Goal: Download file/media

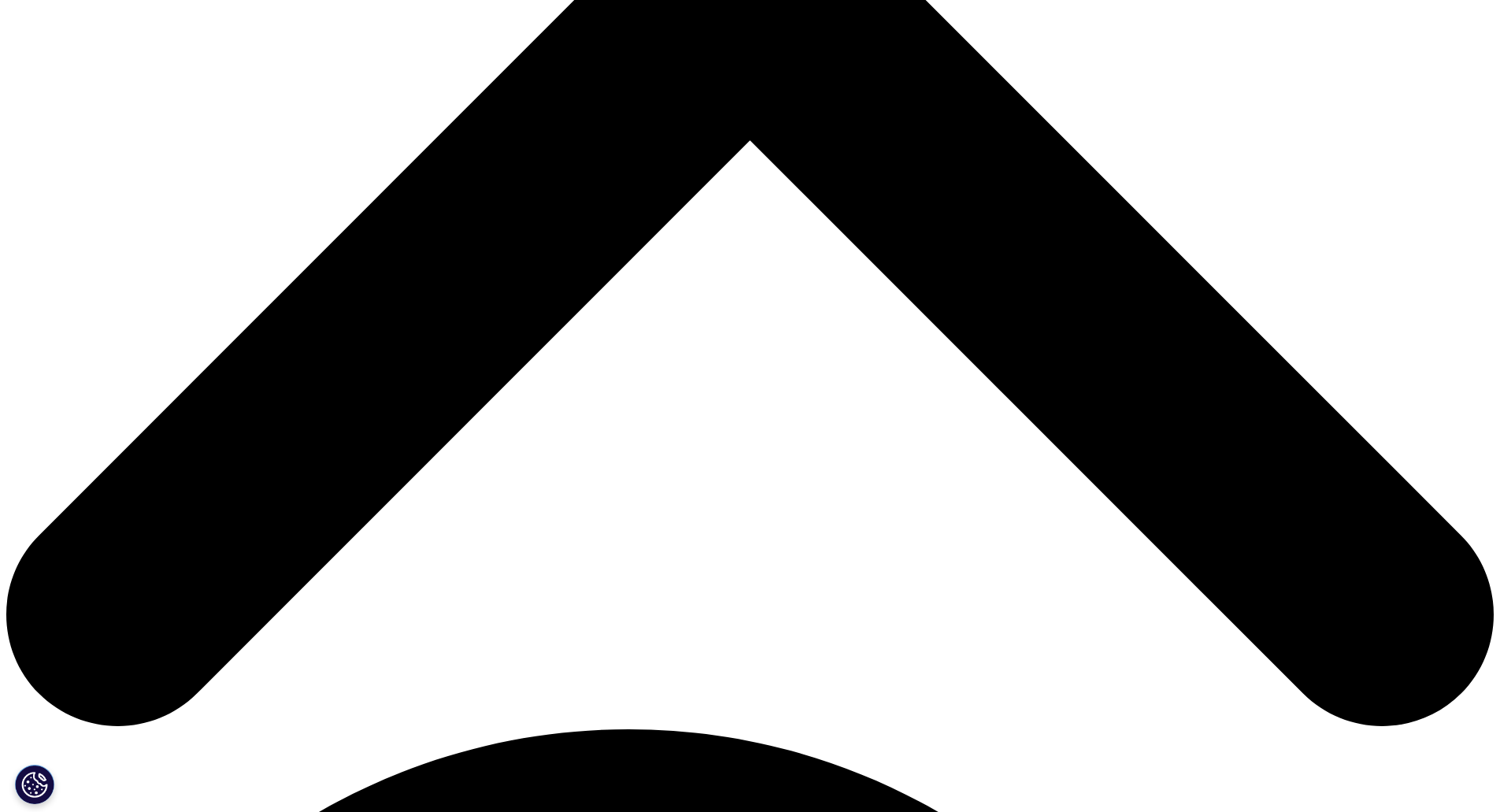
scroll to position [866, 0]
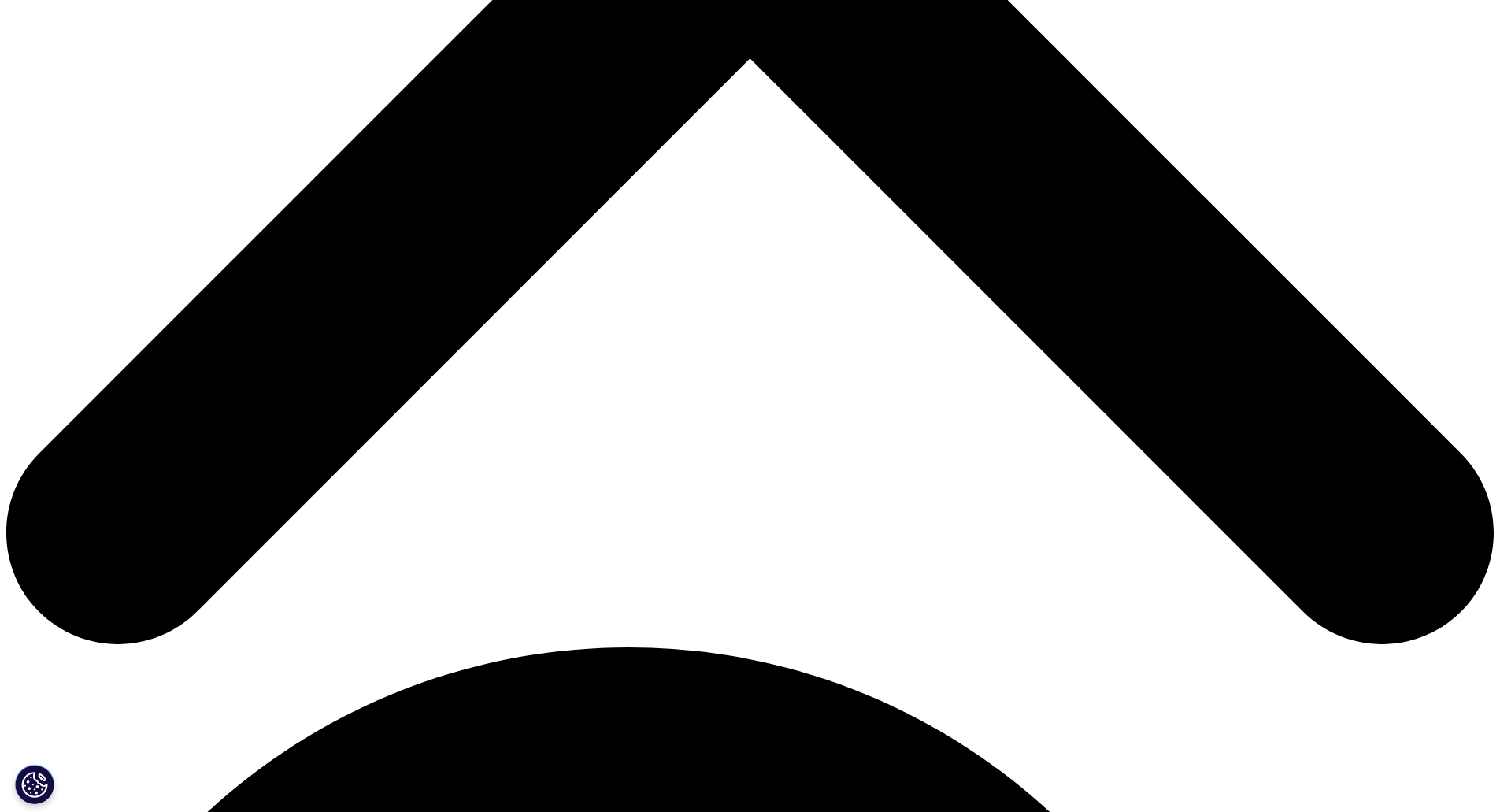
type input "Ben"
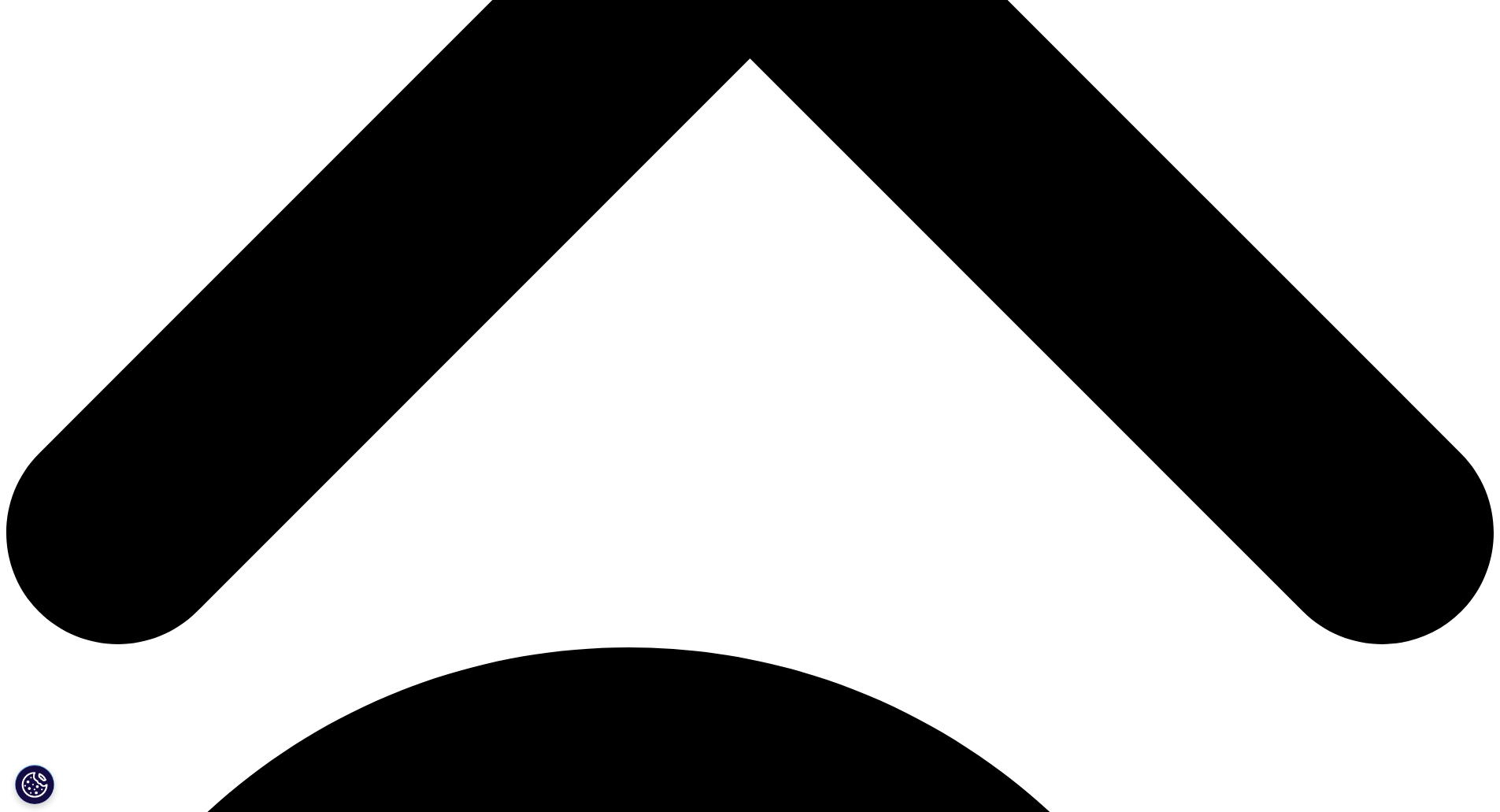
type input "S"
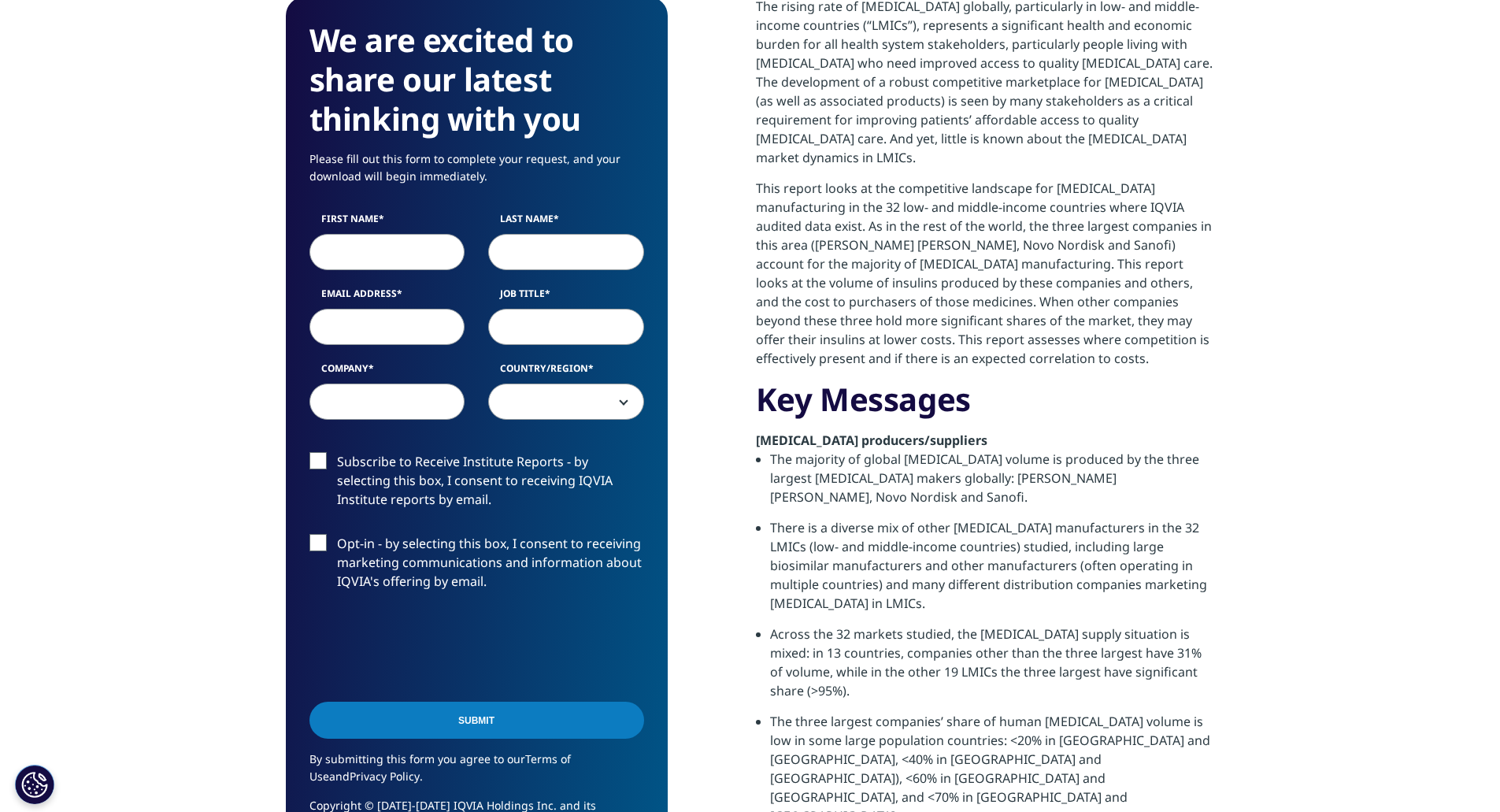
scroll to position [1115, 929]
click at [382, 233] on input "First Name" at bounding box center [388, 252] width 156 height 36
type input "Ben"
click at [536, 233] on input "Last Name" at bounding box center [566, 252] width 156 height 36
type input "[PERSON_NAME]"
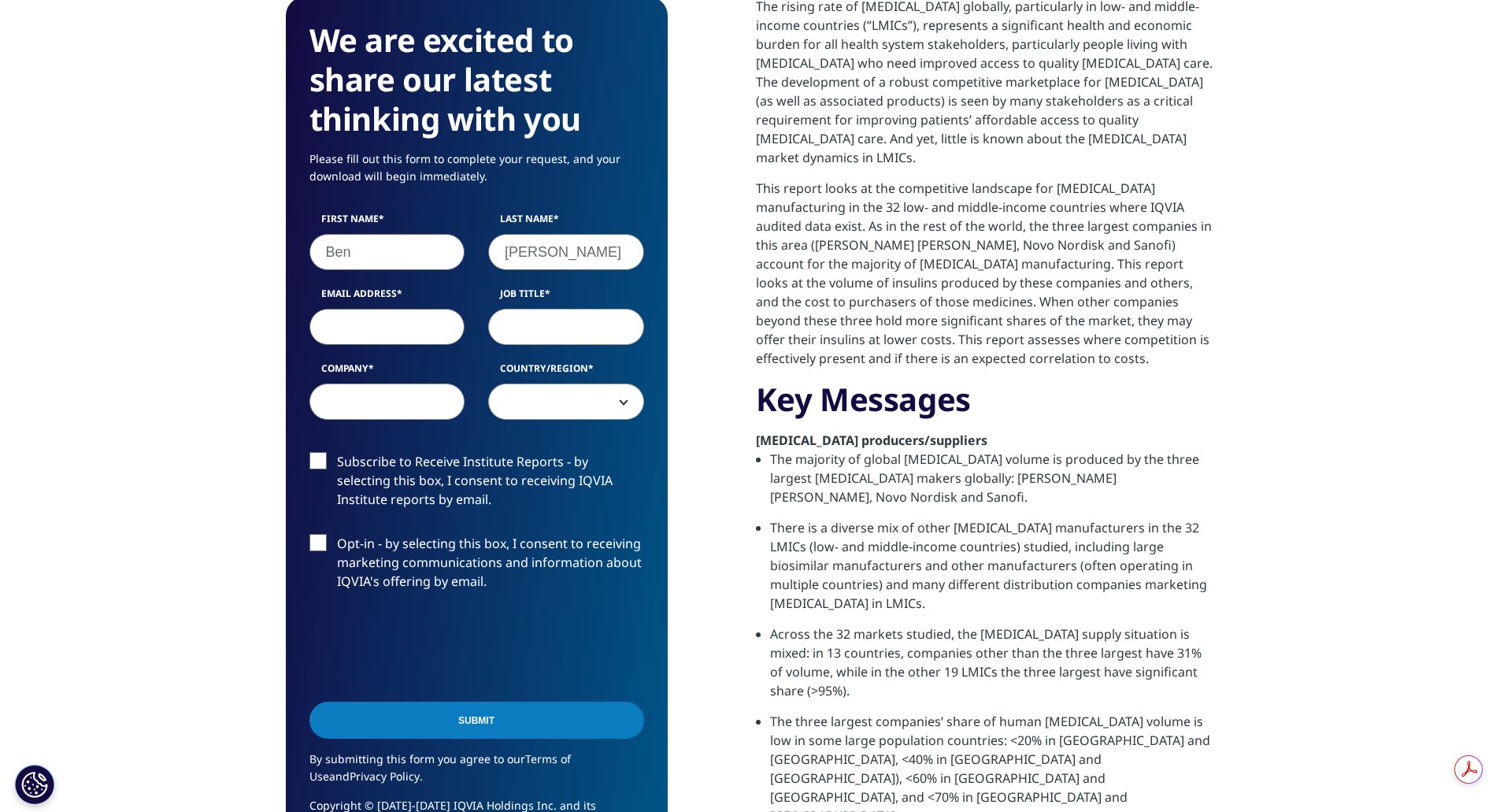
click at [392, 309] on input "Email Address" at bounding box center [388, 327] width 156 height 36
type input "[EMAIL_ADDRESS][PERSON_NAME][DOMAIN_NAME]"
click at [574, 309] on input "Job Title" at bounding box center [566, 327] width 156 height 36
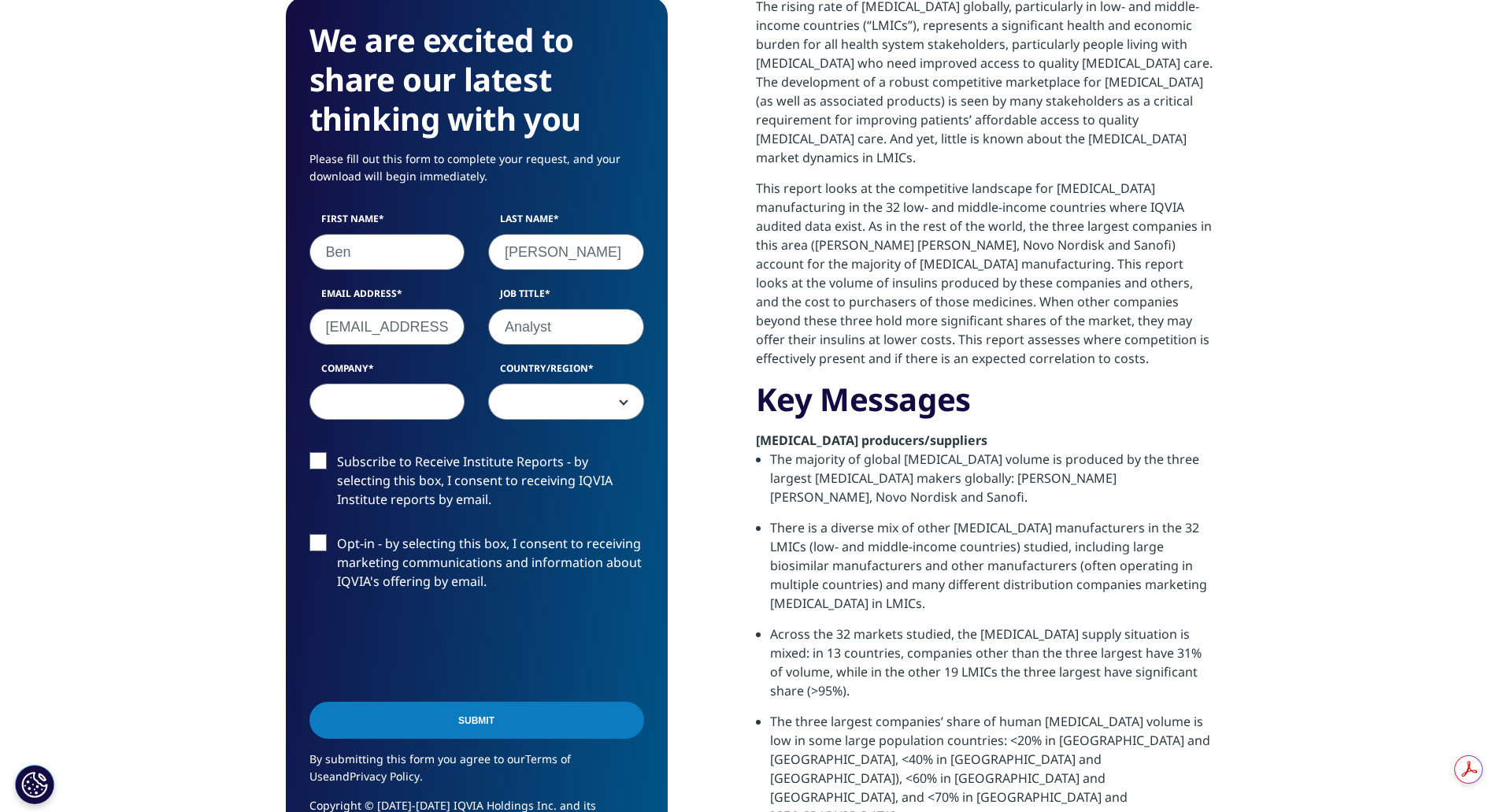
type input "Analyst"
click at [352, 383] on input "Company" at bounding box center [388, 401] width 156 height 36
type input "AKO"
click at [606, 384] on span at bounding box center [566, 402] width 154 height 36
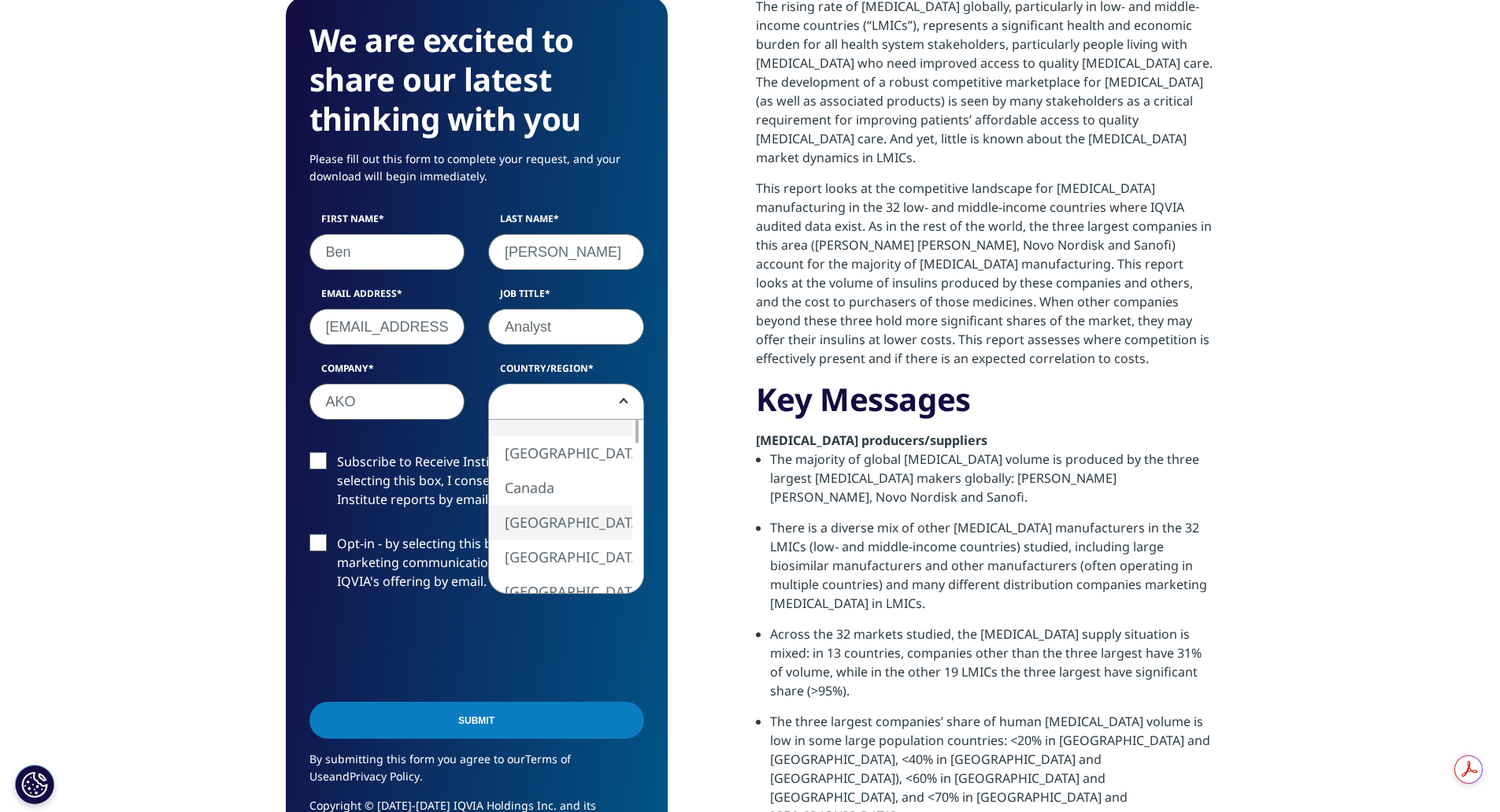
select select "[GEOGRAPHIC_DATA]"
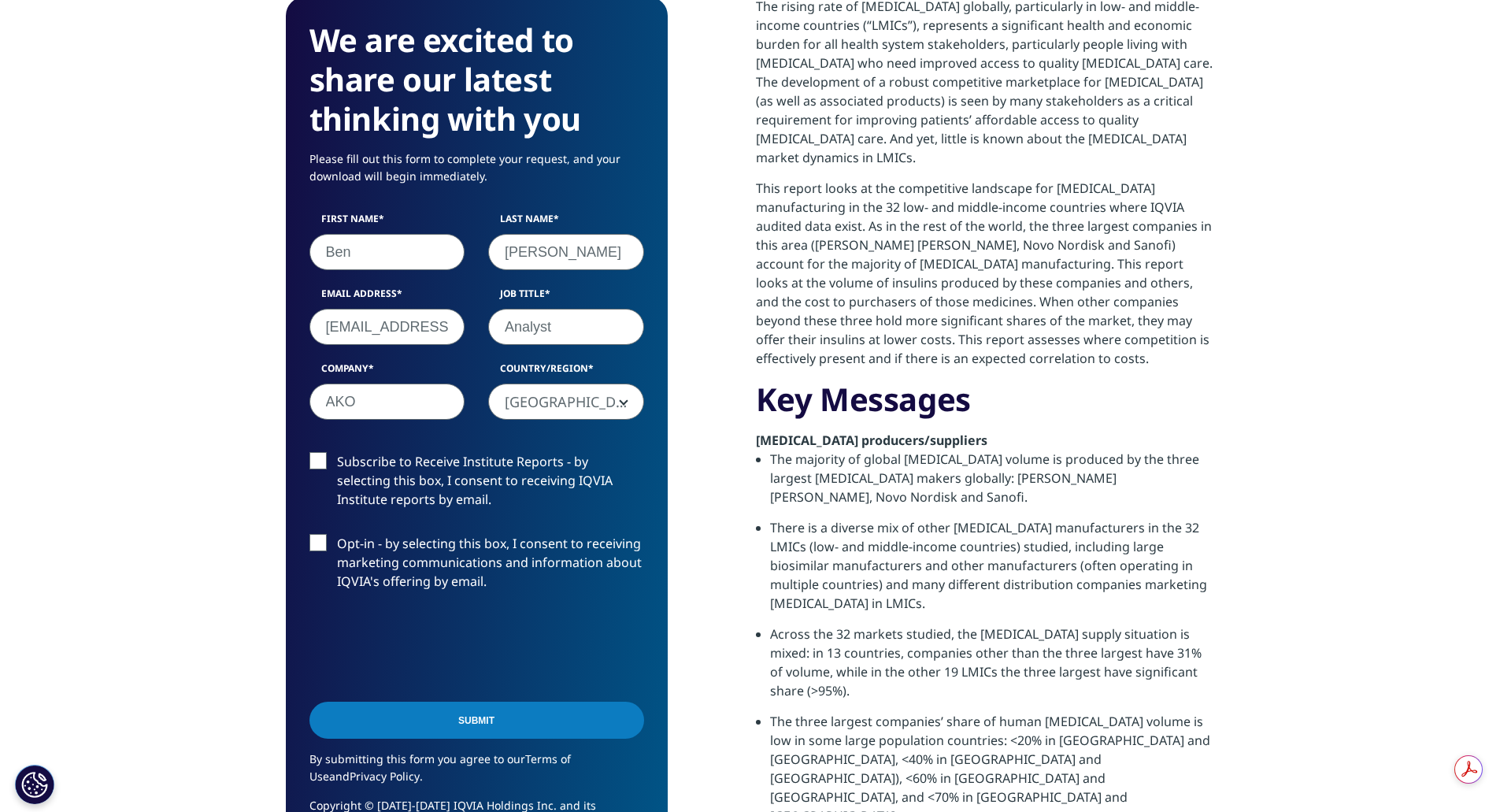
click at [387, 451] on label "Subscribe to Receive Institute Reports - by selecting this box, I consent to re…" at bounding box center [477, 484] width 334 height 65
click at [337, 451] on input "Subscribe to Receive Institute Reports - by selecting this box, I consent to re…" at bounding box center [337, 451] width 0 height 0
click at [178, 453] on section "We are excited to share our latest thinking with you Please fill out this form …" at bounding box center [750, 621] width 1500 height 1390
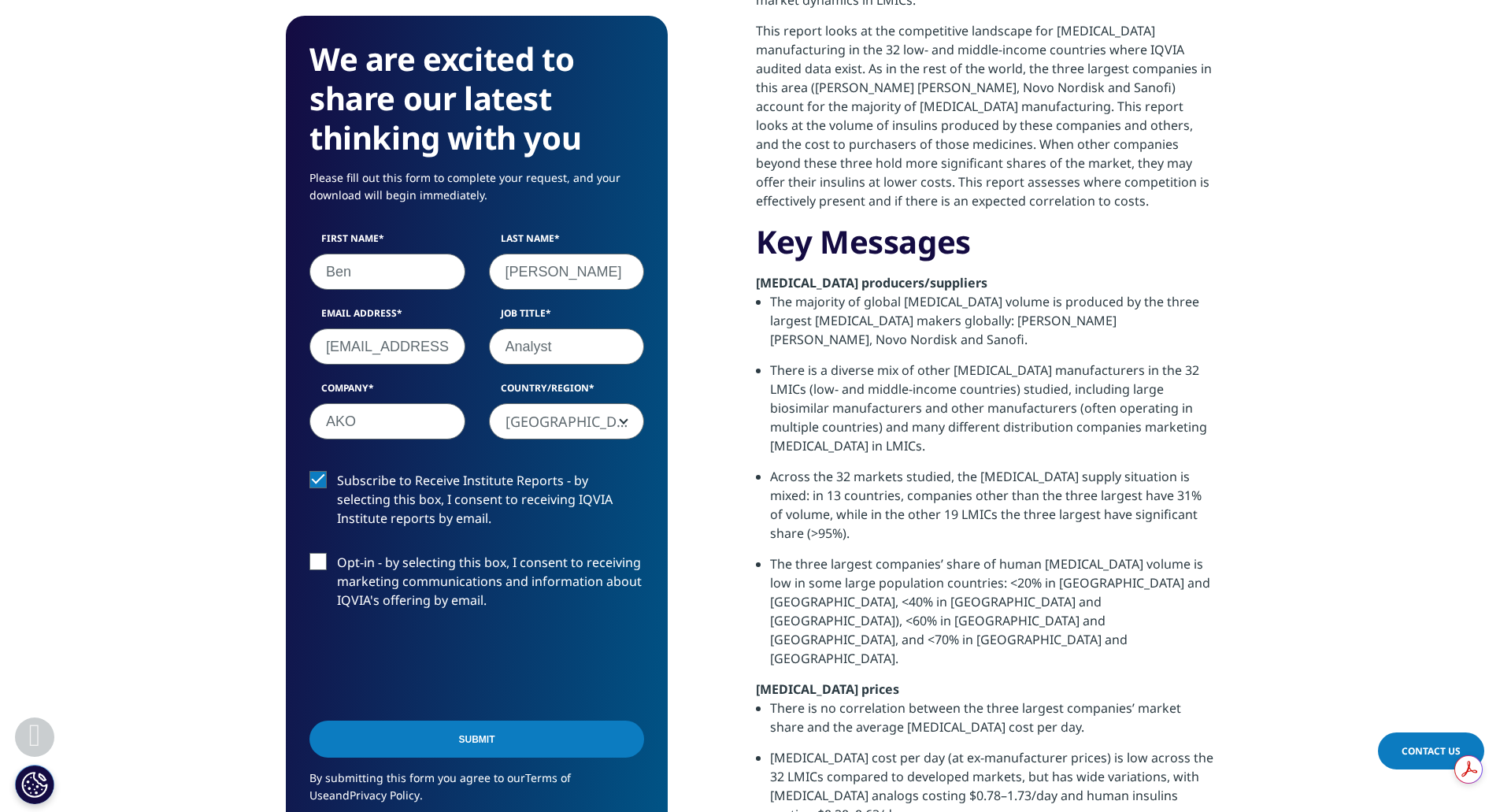
click at [430, 495] on label "Subscribe to Receive Institute Reports - by selecting this box, I consent to re…" at bounding box center [477, 503] width 334 height 65
click at [337, 470] on input "Subscribe to Receive Institute Reports - by selecting this box, I consent to re…" at bounding box center [337, 470] width 0 height 0
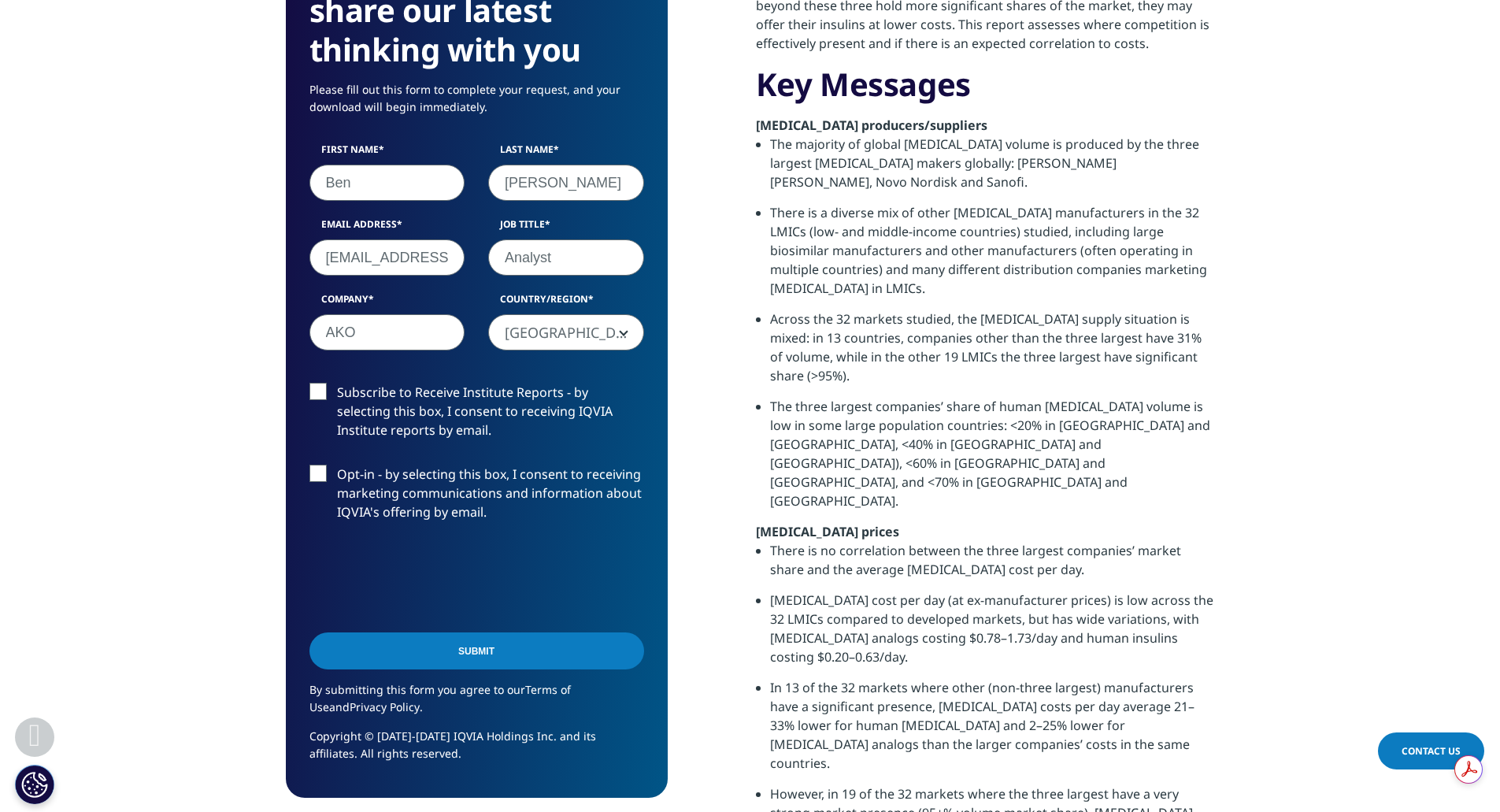
click at [533, 632] on input "Submit" at bounding box center [477, 650] width 334 height 37
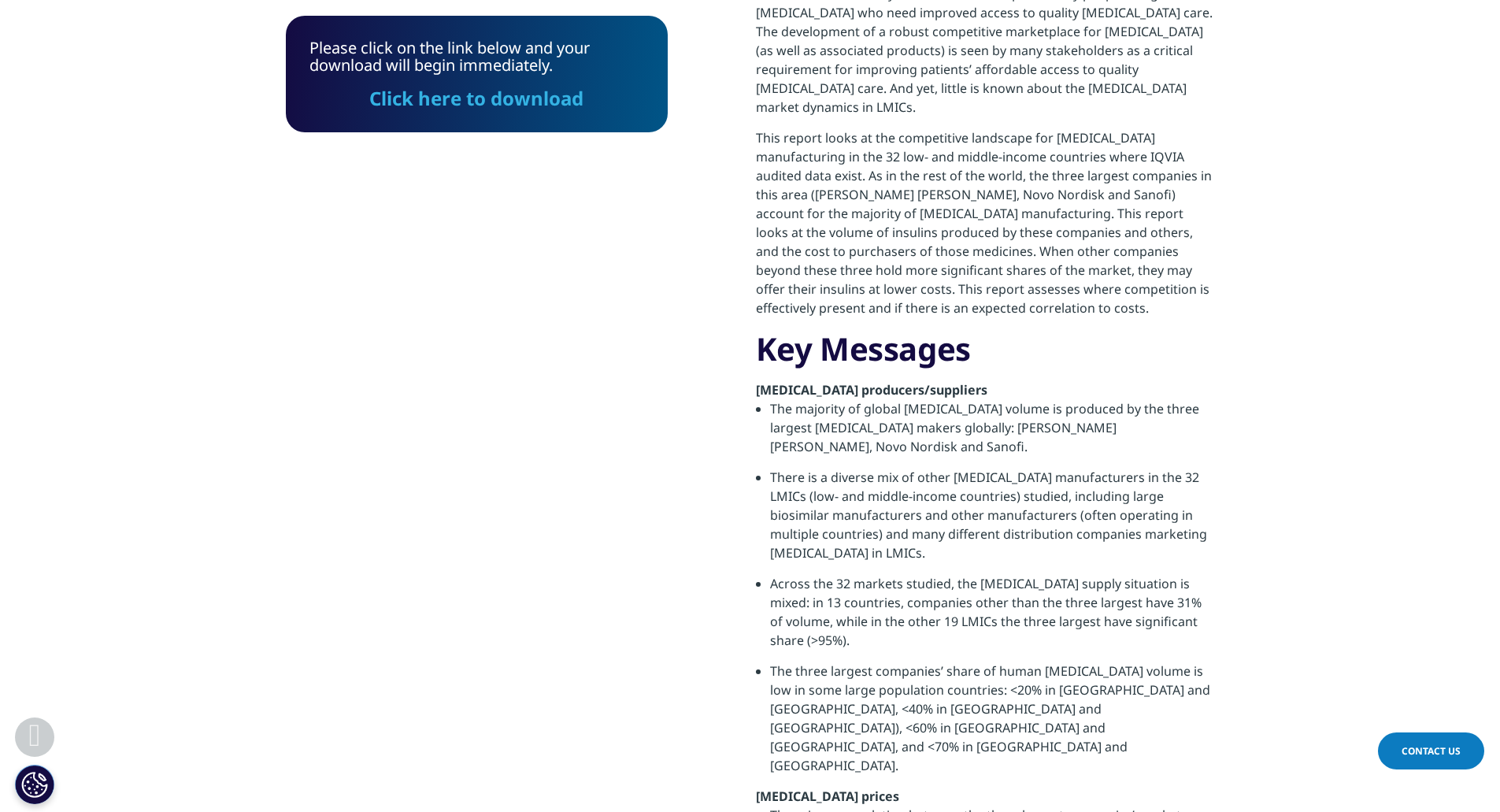
scroll to position [682, 0]
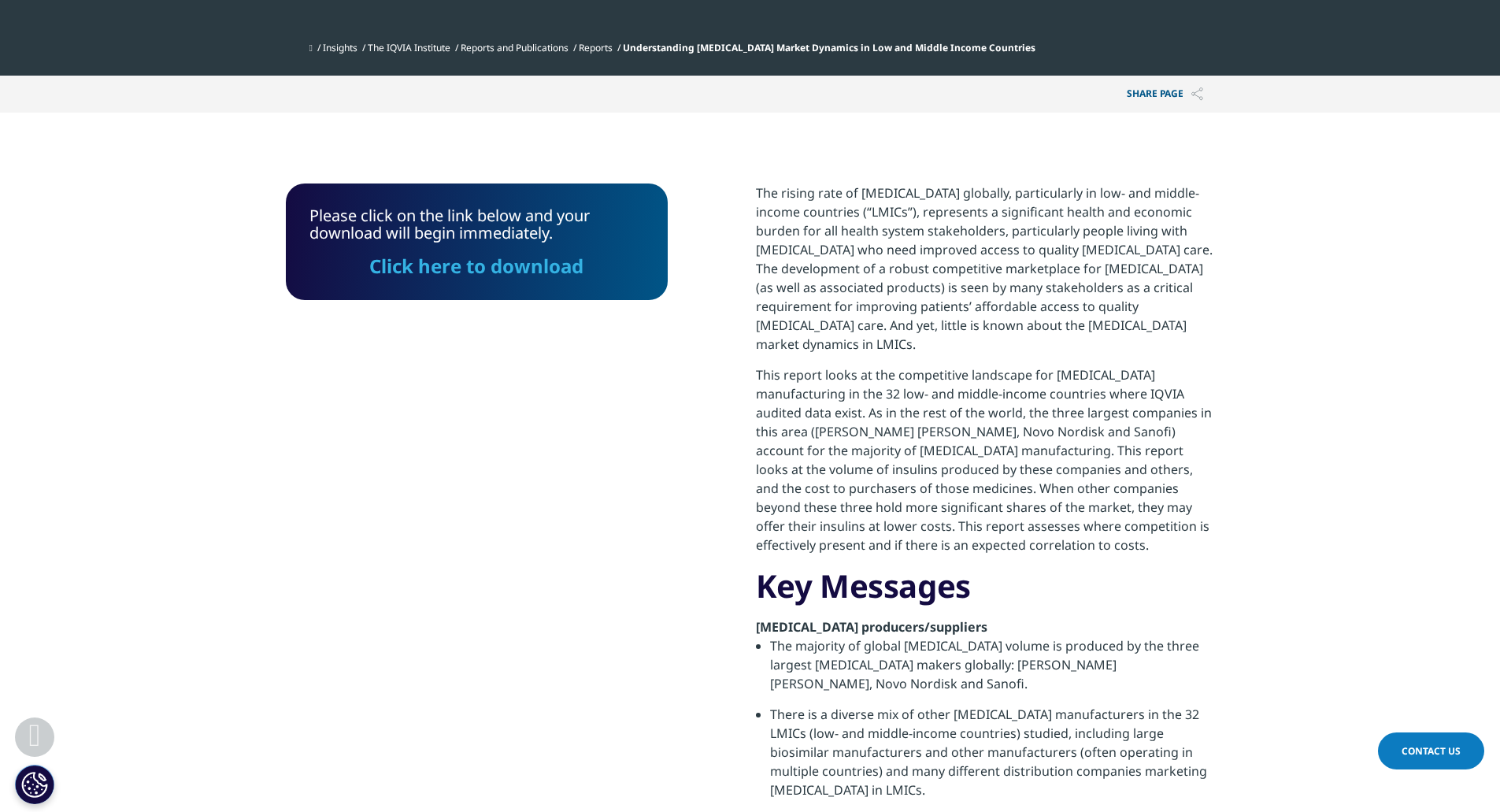
click at [515, 253] on link "Click here to download" at bounding box center [476, 265] width 214 height 26
